Goal: Information Seeking & Learning: Learn about a topic

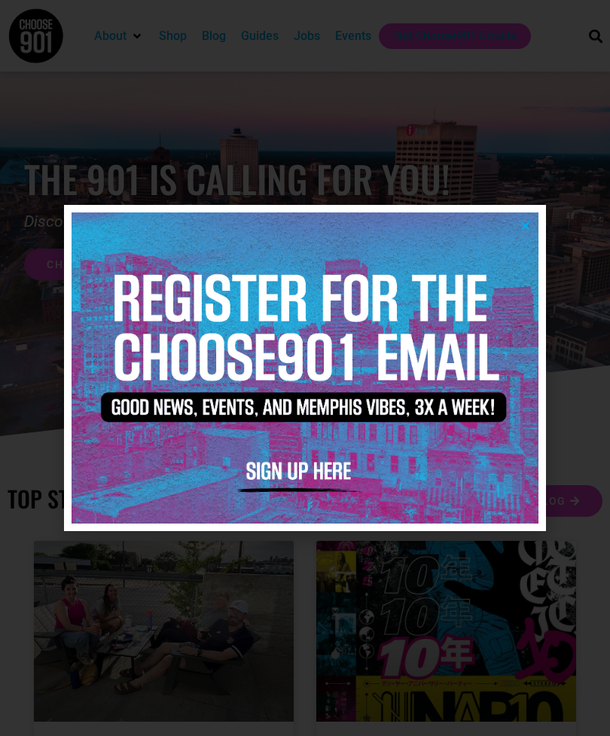
click at [524, 232] on img at bounding box center [305, 368] width 467 height 311
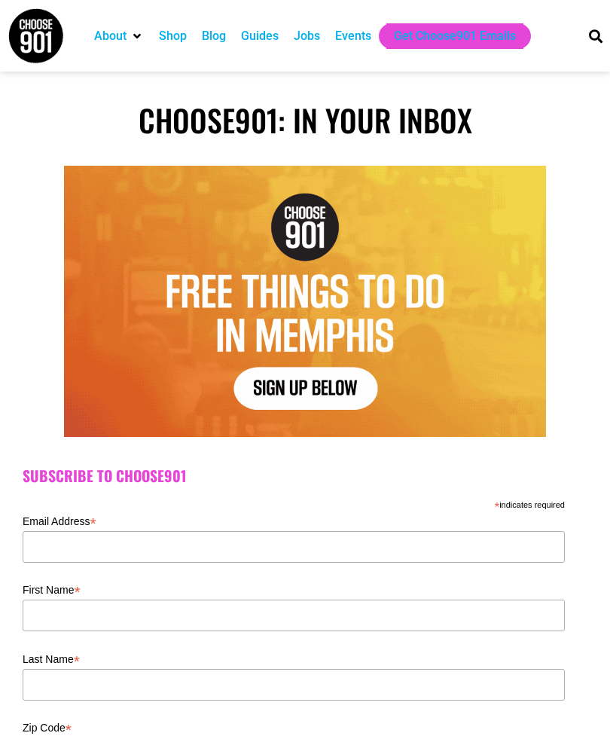
click at [41, 34] on img at bounding box center [36, 36] width 57 height 57
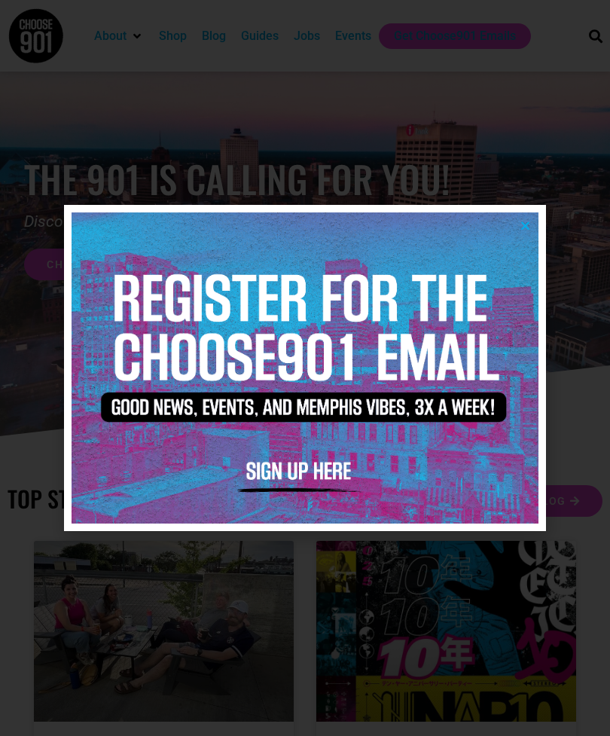
click at [526, 231] on img at bounding box center [305, 368] width 467 height 311
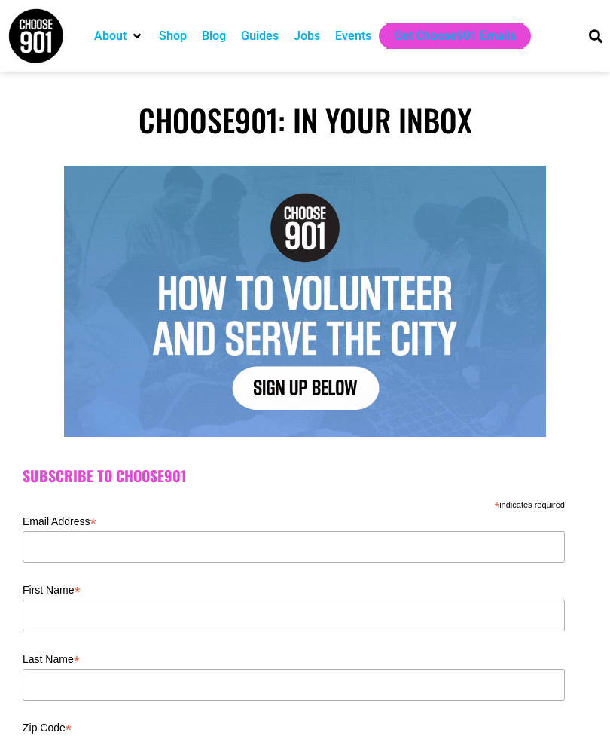
click at [45, 38] on img at bounding box center [36, 36] width 57 height 57
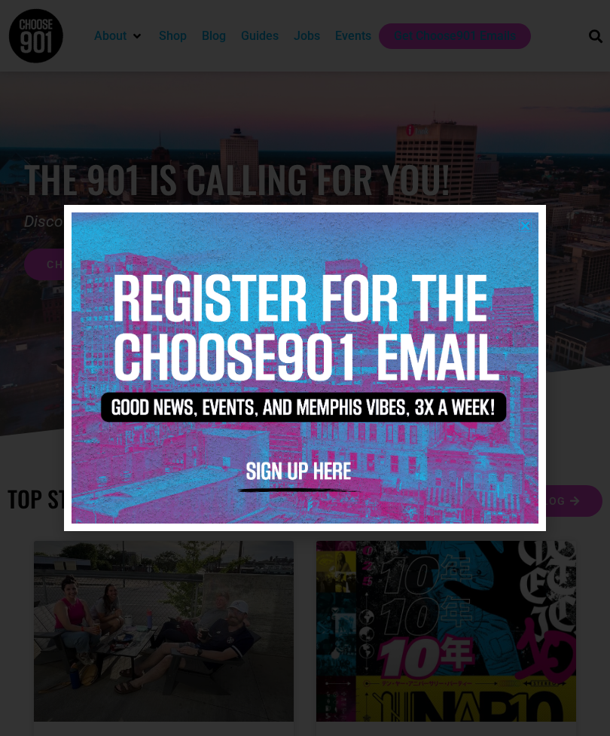
click at [525, 220] on icon "Close" at bounding box center [525, 225] width 11 height 11
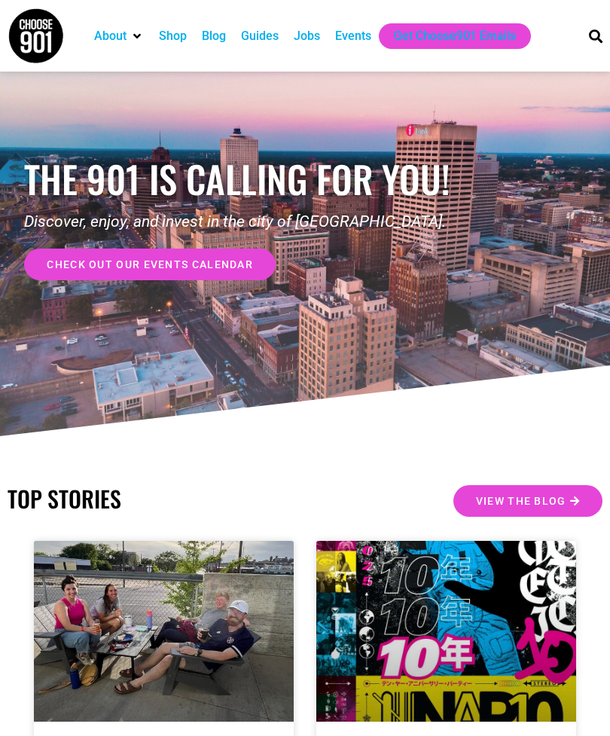
click at [231, 270] on span "check out our events calendar" at bounding box center [150, 264] width 206 height 11
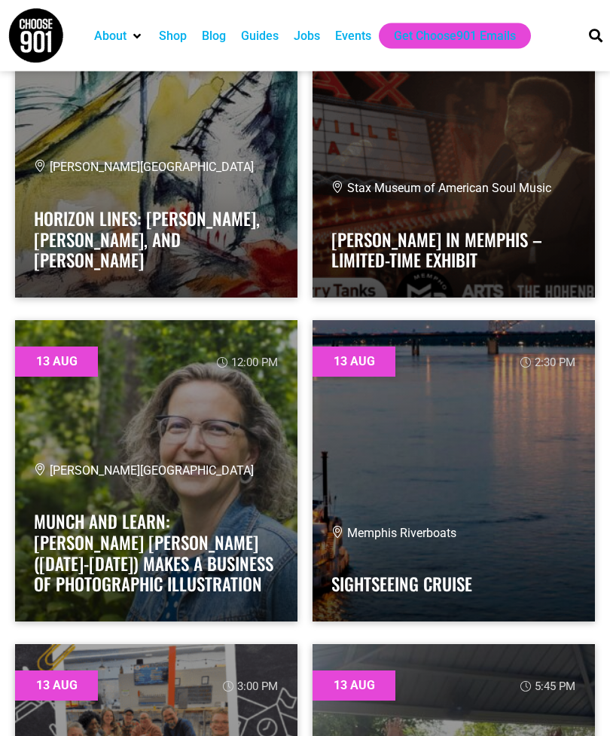
scroll to position [1273, 0]
click at [176, 541] on link "Munch and Learn: [PERSON_NAME] ﻿[PERSON_NAME] ([DATE]-[DATE]) ﻿Makes a Business…" at bounding box center [154, 553] width 240 height 88
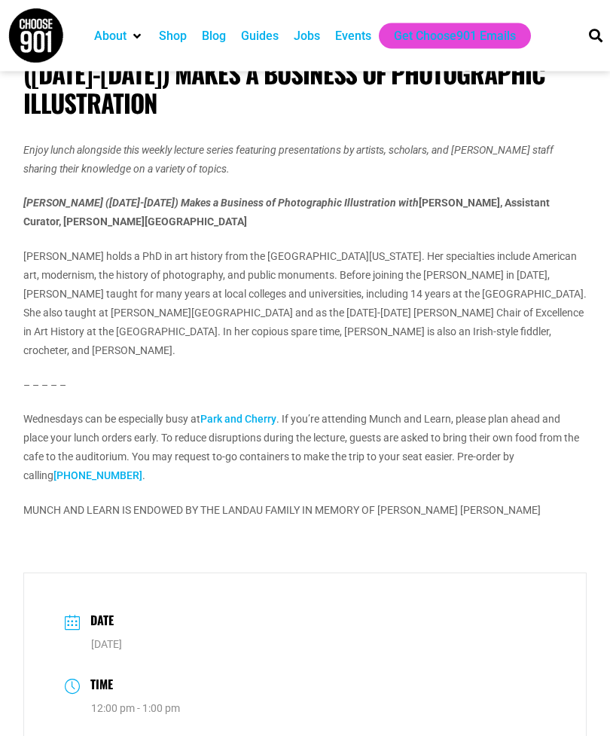
scroll to position [665, 0]
click at [435, 442] on p "Wednesdays can be especially busy at Park and Cherry . If you’re attending Munc…" at bounding box center [305, 447] width 564 height 76
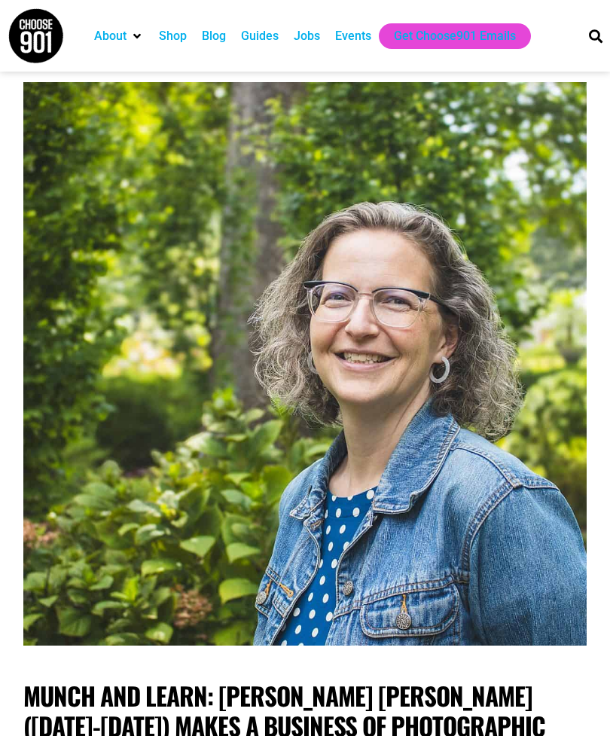
scroll to position [11, 0]
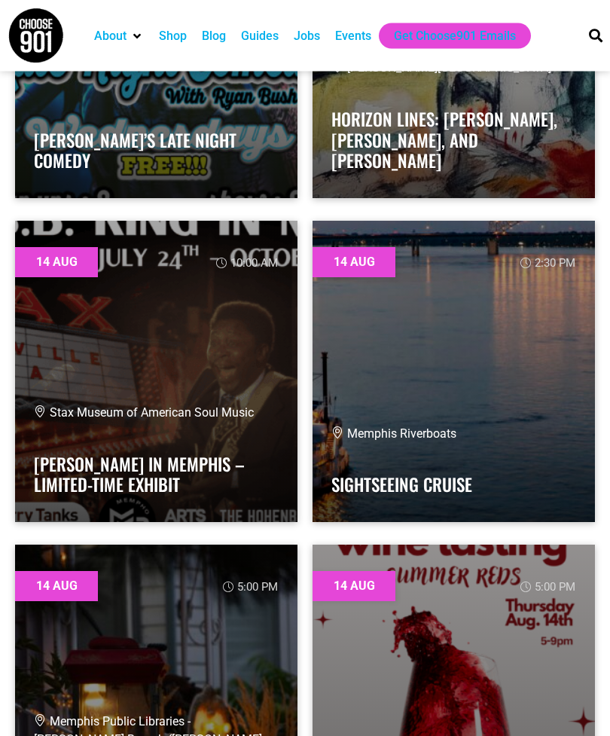
scroll to position [3317, 0]
click at [185, 416] on span "Stax Museum of American Soul Music" at bounding box center [144, 412] width 220 height 14
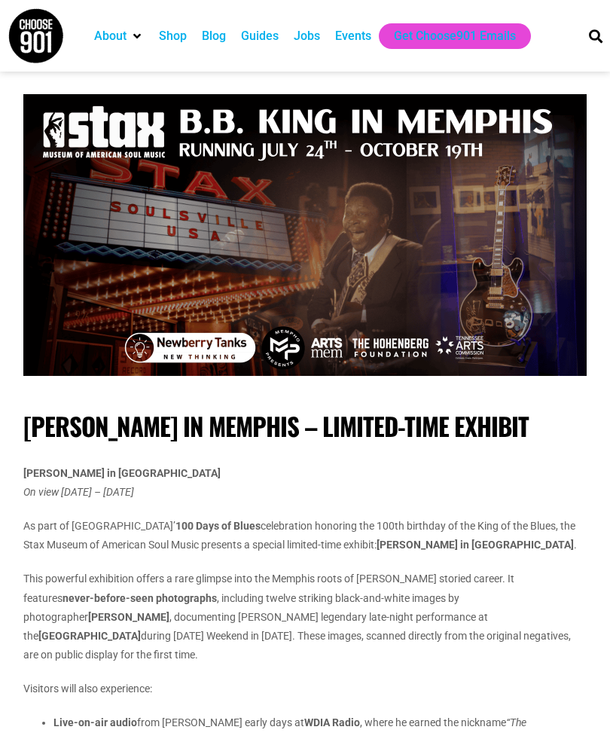
click at [356, 31] on div "Events" at bounding box center [353, 36] width 36 height 18
